Goal: Complete application form

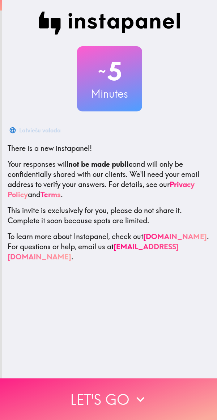
click at [129, 394] on button "Let's go" at bounding box center [108, 399] width 217 height 42
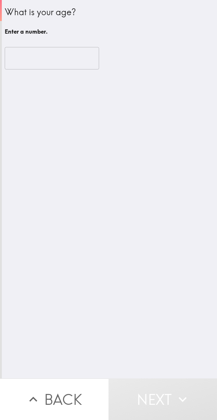
click at [49, 57] on input "number" at bounding box center [52, 58] width 94 height 22
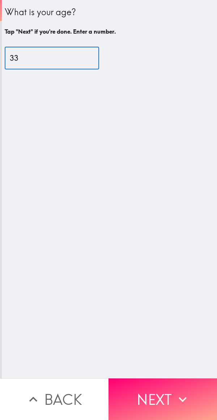
type input "33"
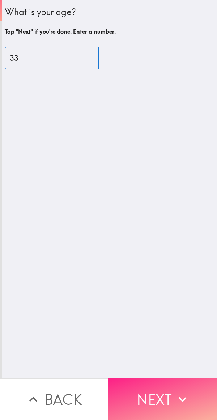
click at [154, 391] on button "Next" at bounding box center [162, 399] width 108 height 42
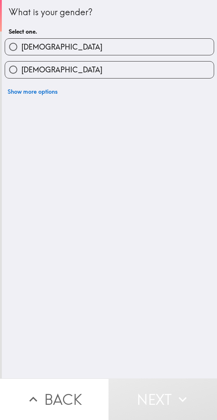
click at [122, 64] on label "[DEMOGRAPHIC_DATA]" at bounding box center [109, 69] width 209 height 16
click at [21, 64] on input "[DEMOGRAPHIC_DATA]" at bounding box center [13, 69] width 16 height 16
radio input "true"
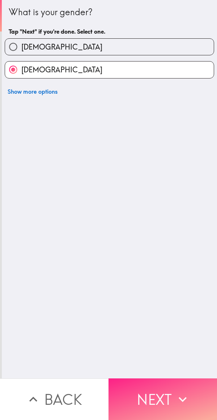
click at [159, 396] on button "Next" at bounding box center [162, 399] width 108 height 42
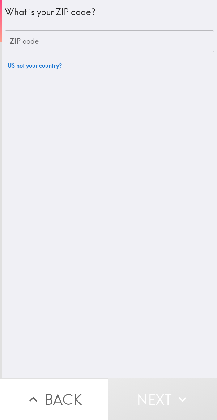
click at [122, 32] on input "ZIP code" at bounding box center [109, 41] width 209 height 22
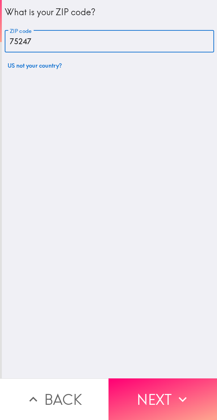
type input "75247"
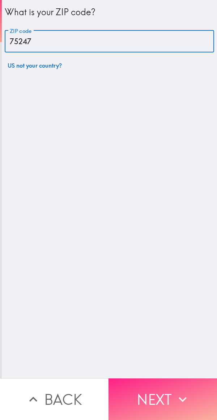
click at [149, 391] on button "Next" at bounding box center [162, 399] width 108 height 42
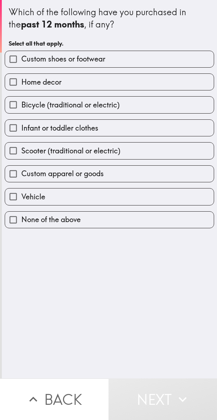
click at [103, 87] on label "Home decor" at bounding box center [109, 82] width 209 height 16
click at [21, 87] on input "Home decor" at bounding box center [13, 82] width 16 height 16
checkbox input "true"
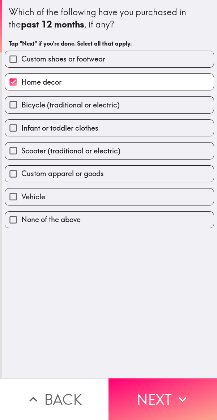
click at [110, 175] on label "Custom apparel or goods" at bounding box center [109, 174] width 209 height 16
click at [21, 175] on input "Custom apparel or goods" at bounding box center [13, 174] width 16 height 16
checkbox input "true"
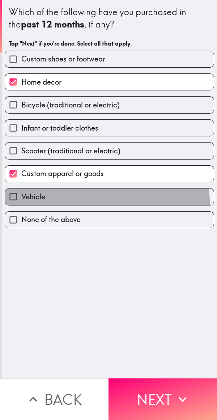
click at [101, 203] on label "Vehicle" at bounding box center [109, 196] width 209 height 16
click at [21, 203] on input "Vehicle" at bounding box center [13, 196] width 16 height 16
checkbox input "true"
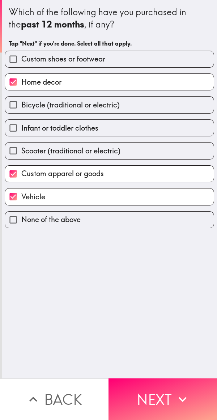
click at [105, 151] on span "Scooter (traditional or electric)" at bounding box center [70, 151] width 99 height 10
click at [21, 151] on input "Scooter (traditional or electric)" at bounding box center [13, 150] width 16 height 16
checkbox input "true"
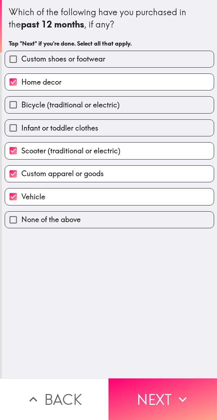
click at [127, 121] on label "Infant or toddler clothes" at bounding box center [109, 128] width 209 height 16
click at [21, 121] on input "Infant or toddler clothes" at bounding box center [13, 128] width 16 height 16
checkbox input "true"
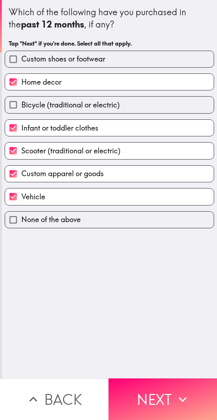
click at [133, 107] on label "Bicycle (traditional or electric)" at bounding box center [109, 105] width 209 height 16
click at [21, 107] on input "Bicycle (traditional or electric)" at bounding box center [13, 105] width 16 height 16
checkbox input "true"
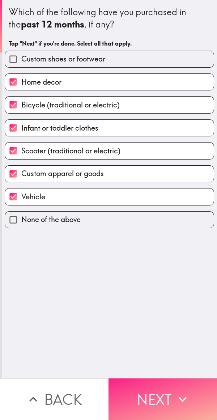
click at [162, 403] on button "Next" at bounding box center [162, 399] width 108 height 42
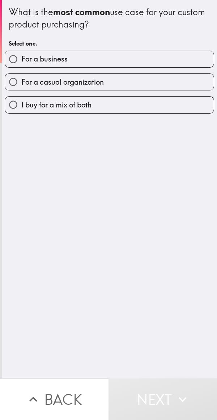
click at [118, 66] on label "For a business" at bounding box center [109, 59] width 209 height 16
click at [21, 66] on input "For a business" at bounding box center [13, 59] width 16 height 16
radio input "true"
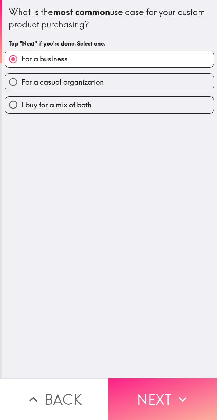
click at [161, 392] on button "Next" at bounding box center [162, 399] width 108 height 42
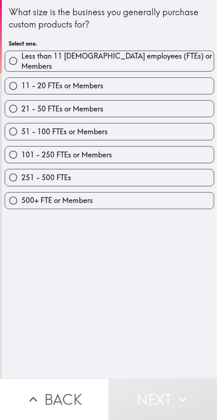
click at [117, 89] on label "11 - 20 FTEs or Members" at bounding box center [109, 86] width 209 height 16
click at [21, 89] on input "11 - 20 FTEs or Members" at bounding box center [13, 86] width 16 height 16
radio input "true"
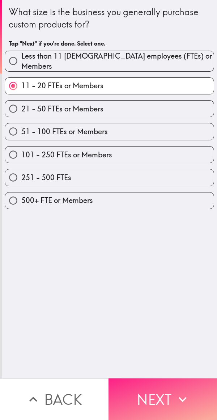
click at [152, 397] on button "Next" at bounding box center [162, 399] width 108 height 42
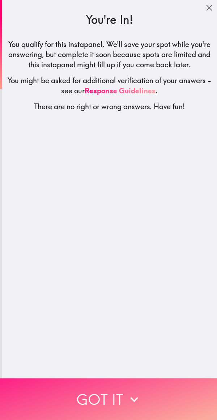
click at [119, 393] on button "Got it" at bounding box center [108, 399] width 217 height 42
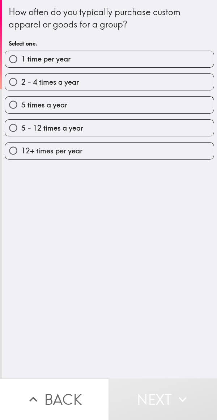
click at [124, 62] on label "1 time per year" at bounding box center [109, 59] width 209 height 16
click at [21, 62] on input "1 time per year" at bounding box center [13, 59] width 16 height 16
radio input "true"
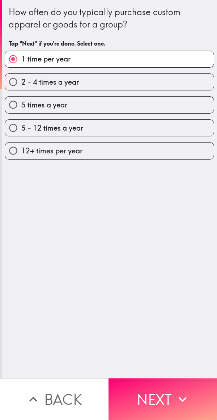
click at [115, 89] on label "2 - 4 times a year" at bounding box center [109, 82] width 209 height 16
click at [21, 89] on input "2 - 4 times a year" at bounding box center [13, 82] width 16 height 16
radio input "true"
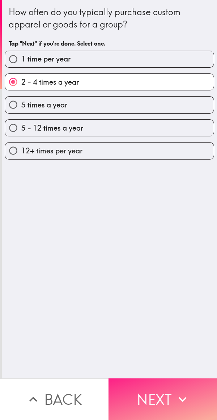
click at [158, 391] on button "Next" at bounding box center [162, 399] width 108 height 42
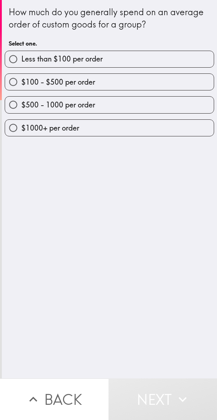
click at [116, 111] on label "$500 - 1000 per order" at bounding box center [109, 105] width 209 height 16
click at [21, 111] on input "$500 - 1000 per order" at bounding box center [13, 105] width 16 height 16
radio input "true"
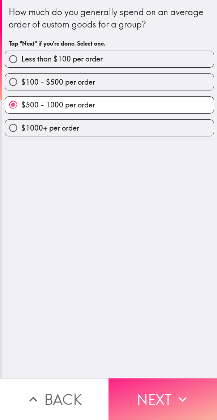
click at [154, 391] on button "Next" at bounding box center [162, 399] width 108 height 42
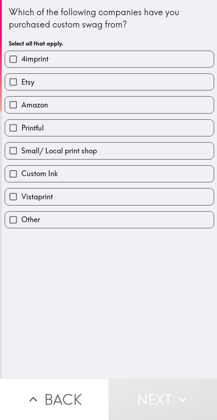
click at [114, 107] on label "Amazon" at bounding box center [109, 105] width 209 height 16
click at [21, 107] on input "Amazon" at bounding box center [13, 105] width 16 height 16
checkbox input "true"
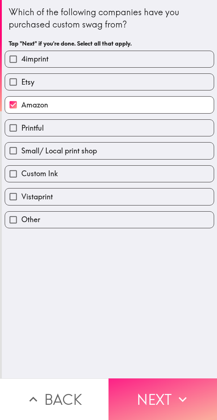
click at [164, 386] on button "Next" at bounding box center [162, 399] width 108 height 42
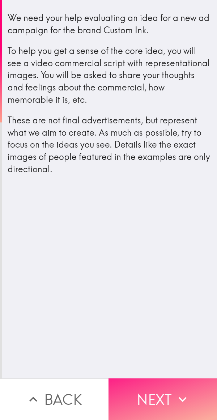
click at [165, 390] on button "Next" at bounding box center [162, 399] width 108 height 42
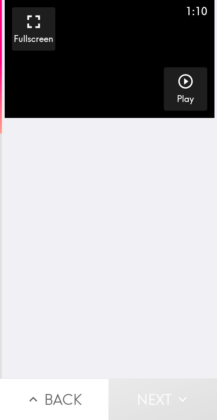
click at [184, 93] on div "button" at bounding box center [185, 83] width 17 height 20
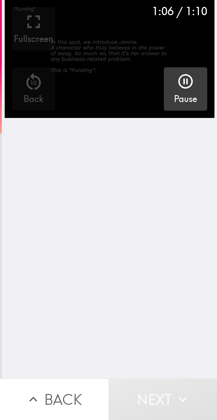
click at [180, 90] on div "button" at bounding box center [185, 83] width 17 height 20
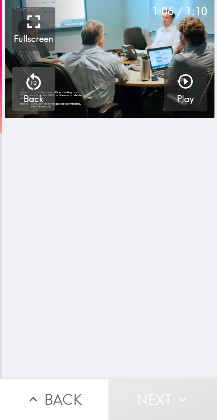
click at [38, 93] on h5 "Back" at bounding box center [34, 99] width 20 height 12
click at [36, 85] on icon "button" at bounding box center [34, 82] width 22 height 22
click at [184, 90] on icon "button" at bounding box center [185, 81] width 17 height 17
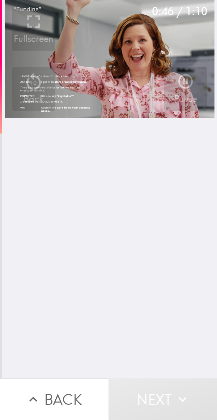
click at [33, 21] on icon "button" at bounding box center [34, 22] width 22 height 22
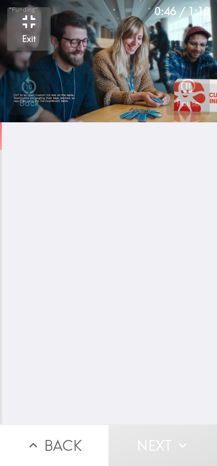
click at [35, 24] on icon "button" at bounding box center [29, 22] width 22 height 22
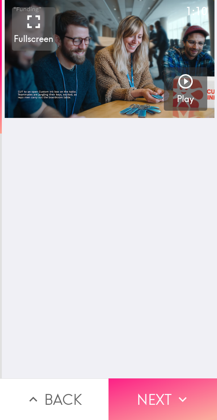
click at [161, 388] on button "Next" at bounding box center [162, 399] width 108 height 42
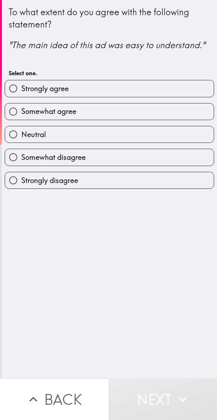
click at [115, 86] on label "Strongly agree" at bounding box center [109, 88] width 209 height 16
click at [21, 86] on input "Strongly agree" at bounding box center [13, 88] width 16 height 16
radio input "true"
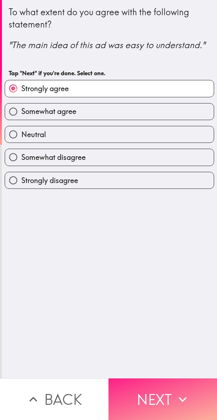
click at [157, 388] on button "Next" at bounding box center [162, 399] width 108 height 42
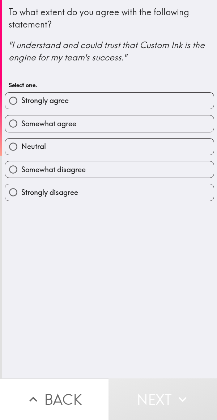
click at [126, 102] on label "Strongly agree" at bounding box center [109, 101] width 209 height 16
click at [21, 102] on input "Strongly agree" at bounding box center [13, 101] width 16 height 16
radio input "true"
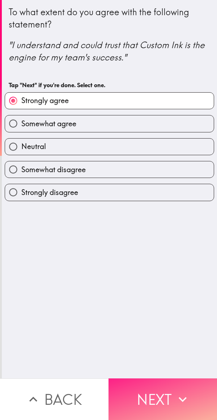
click at [159, 395] on button "Next" at bounding box center [162, 399] width 108 height 42
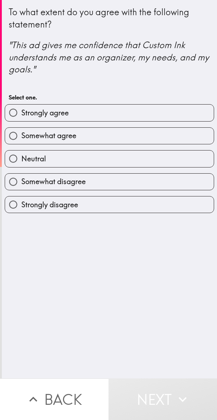
click at [131, 111] on label "Strongly agree" at bounding box center [109, 113] width 209 height 16
click at [21, 111] on input "Strongly agree" at bounding box center [13, 113] width 16 height 16
radio input "true"
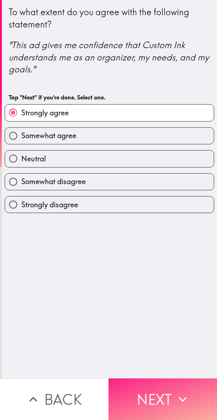
click at [156, 389] on button "Next" at bounding box center [162, 399] width 108 height 42
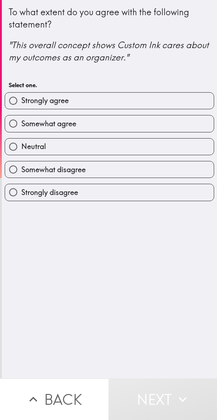
click at [143, 102] on label "Strongly agree" at bounding box center [109, 101] width 209 height 16
click at [21, 102] on input "Strongly agree" at bounding box center [13, 101] width 16 height 16
radio input "true"
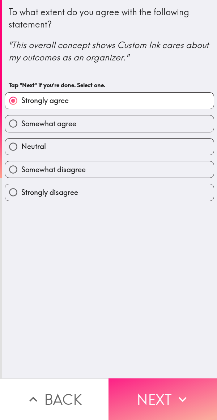
click at [158, 389] on button "Next" at bounding box center [162, 399] width 108 height 42
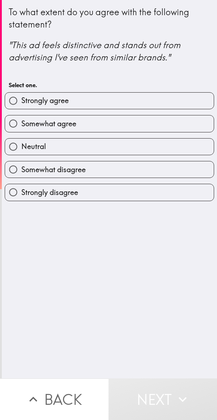
click at [129, 98] on label "Strongly agree" at bounding box center [109, 101] width 209 height 16
click at [21, 98] on input "Strongly agree" at bounding box center [13, 101] width 16 height 16
radio input "true"
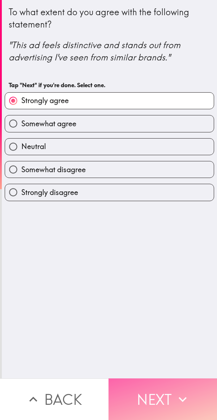
click at [152, 383] on button "Next" at bounding box center [162, 399] width 108 height 42
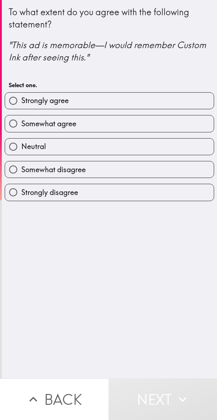
click at [119, 98] on label "Strongly agree" at bounding box center [109, 101] width 209 height 16
click at [21, 98] on input "Strongly agree" at bounding box center [13, 101] width 16 height 16
radio input "true"
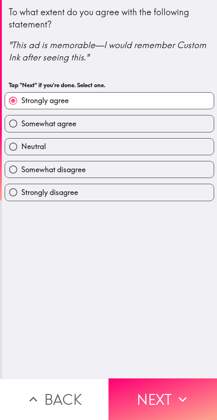
click at [156, 393] on button "Next" at bounding box center [162, 399] width 108 height 42
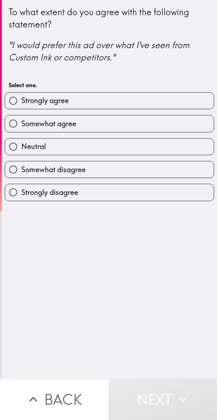
click at [124, 102] on label "Strongly agree" at bounding box center [109, 101] width 209 height 16
click at [21, 102] on input "Strongly agree" at bounding box center [13, 101] width 16 height 16
radio input "true"
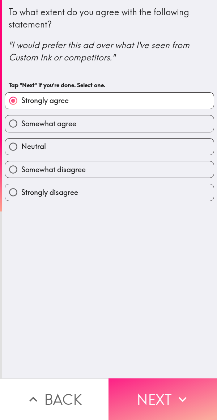
click at [156, 392] on button "Next" at bounding box center [162, 399] width 108 height 42
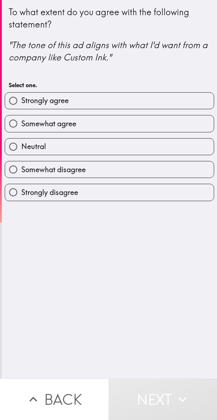
click at [125, 104] on label "Strongly agree" at bounding box center [109, 101] width 209 height 16
click at [21, 104] on input "Strongly agree" at bounding box center [13, 101] width 16 height 16
radio input "true"
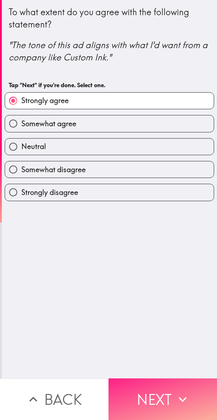
click at [153, 391] on button "Next" at bounding box center [162, 399] width 108 height 42
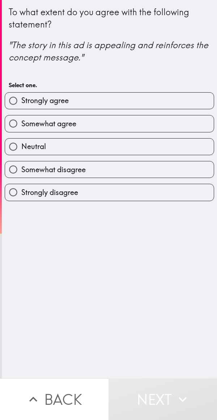
click at [107, 99] on label "Strongly agree" at bounding box center [109, 101] width 209 height 16
click at [21, 99] on input "Strongly agree" at bounding box center [13, 101] width 16 height 16
radio input "true"
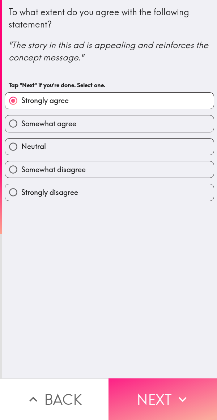
click at [154, 392] on button "Next" at bounding box center [162, 399] width 108 height 42
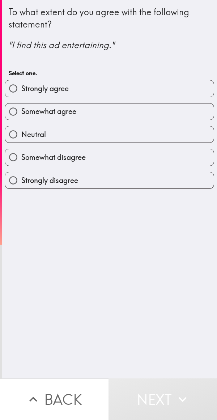
click at [119, 87] on label "Strongly agree" at bounding box center [109, 88] width 209 height 16
click at [21, 87] on input "Strongly agree" at bounding box center [13, 88] width 16 height 16
radio input "true"
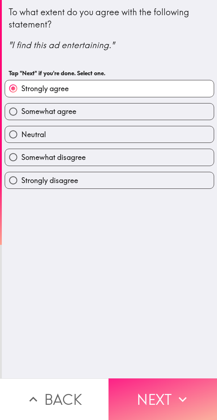
click at [152, 392] on button "Next" at bounding box center [162, 399] width 108 height 42
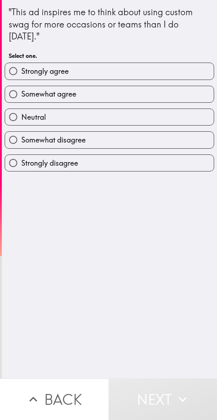
click at [90, 73] on label "Strongly agree" at bounding box center [109, 71] width 209 height 16
click at [21, 73] on input "Strongly agree" at bounding box center [13, 71] width 16 height 16
radio input "true"
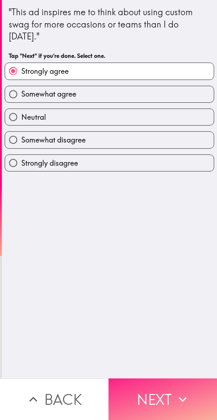
click at [154, 378] on button "Next" at bounding box center [162, 399] width 108 height 42
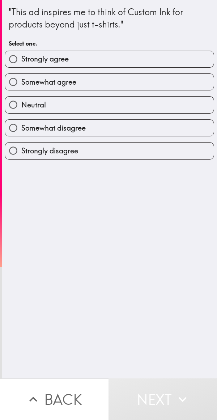
click at [111, 55] on label "Strongly agree" at bounding box center [109, 59] width 209 height 16
click at [21, 55] on input "Strongly agree" at bounding box center [13, 59] width 16 height 16
radio input "true"
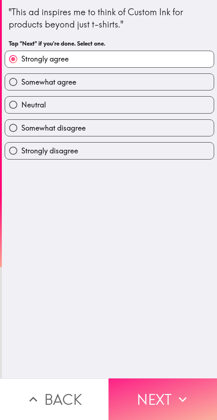
click at [152, 383] on button "Next" at bounding box center [162, 399] width 108 height 42
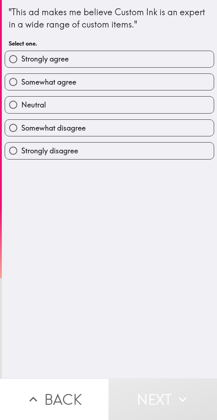
click at [110, 51] on label "Strongly agree" at bounding box center [109, 59] width 209 height 16
click at [21, 51] on input "Strongly agree" at bounding box center [13, 59] width 16 height 16
radio input "true"
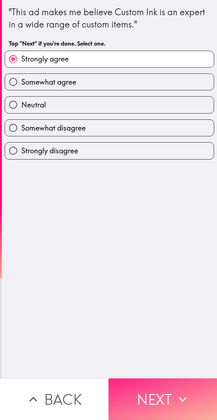
click at [159, 379] on button "Next" at bounding box center [162, 399] width 108 height 42
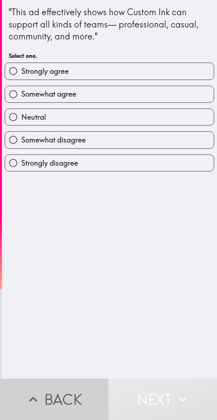
scroll to position [0, 1]
click at [128, 74] on label "Strongly agree" at bounding box center [109, 71] width 209 height 16
click at [21, 74] on input "Strongly agree" at bounding box center [13, 71] width 16 height 16
radio input "true"
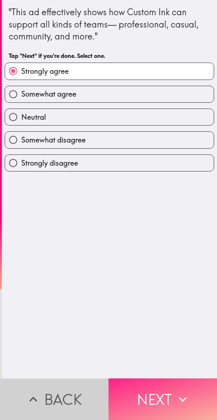
click at [165, 378] on button "Next" at bounding box center [162, 399] width 108 height 42
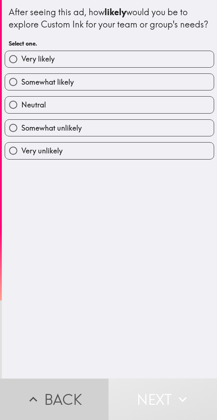
click at [116, 67] on label "Very likely" at bounding box center [109, 59] width 209 height 16
click at [21, 67] on input "Very likely" at bounding box center [13, 59] width 16 height 16
radio input "true"
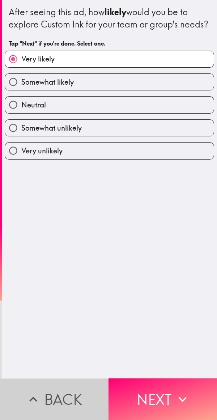
click at [156, 391] on button "Next" at bounding box center [162, 399] width 108 height 42
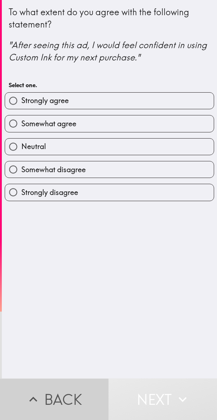
click at [125, 99] on label "Strongly agree" at bounding box center [109, 101] width 209 height 16
click at [21, 99] on input "Strongly agree" at bounding box center [13, 101] width 16 height 16
radio input "true"
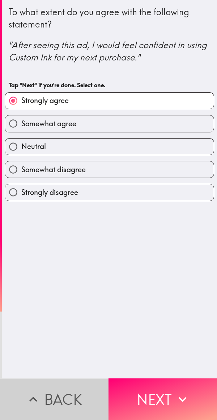
click at [149, 392] on button "Next" at bounding box center [162, 399] width 108 height 42
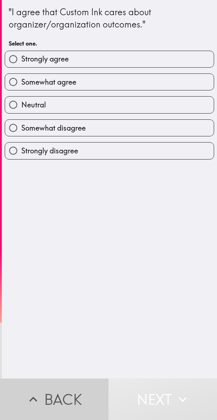
click at [126, 56] on label "Strongly agree" at bounding box center [109, 59] width 209 height 16
click at [21, 56] on input "Strongly agree" at bounding box center [13, 59] width 16 height 16
radio input "true"
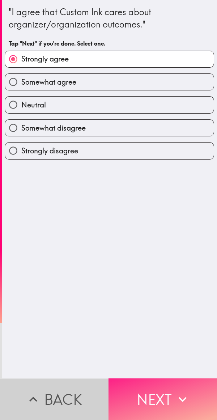
click at [151, 395] on button "Next" at bounding box center [162, 399] width 108 height 42
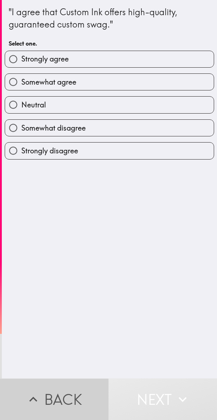
click at [117, 56] on label "Strongly agree" at bounding box center [109, 59] width 209 height 16
click at [21, 56] on input "Strongly agree" at bounding box center [13, 59] width 16 height 16
radio input "true"
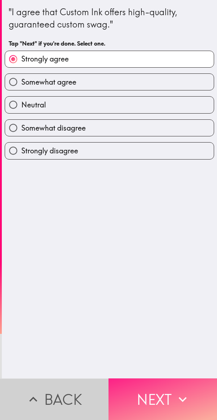
click at [149, 390] on button "Next" at bounding box center [162, 399] width 108 height 42
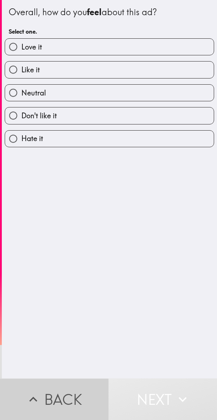
click at [115, 48] on label "Love it" at bounding box center [109, 47] width 209 height 16
click at [21, 48] on input "Love it" at bounding box center [13, 47] width 16 height 16
radio input "true"
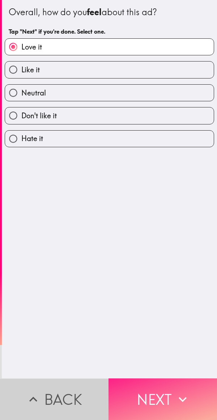
click at [150, 385] on button "Next" at bounding box center [162, 399] width 108 height 42
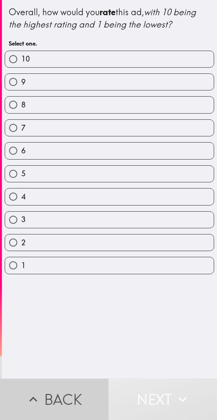
click at [106, 58] on label "10" at bounding box center [109, 59] width 209 height 16
click at [21, 58] on input "10" at bounding box center [13, 59] width 16 height 16
radio input "true"
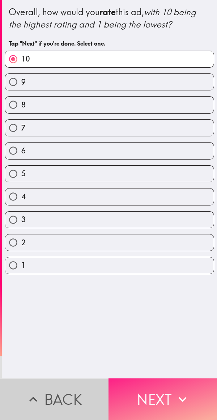
click at [160, 394] on button "Next" at bounding box center [162, 399] width 108 height 42
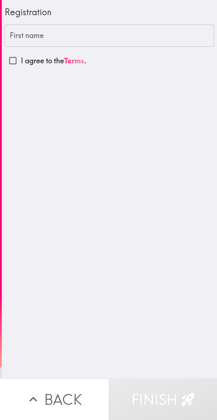
click at [45, 38] on input "First name" at bounding box center [109, 36] width 209 height 22
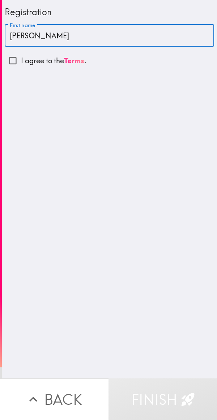
type input "[PERSON_NAME]"
click at [14, 65] on input "I agree to the Terms ." at bounding box center [13, 60] width 16 height 16
checkbox input "true"
